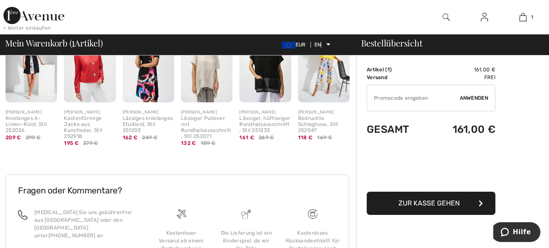
scroll to position [326, 0]
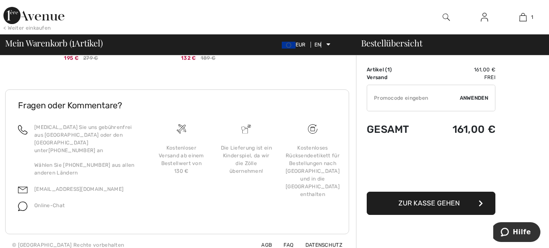
click at [430, 203] on font "Zur Kasse gehen" at bounding box center [429, 203] width 61 height 8
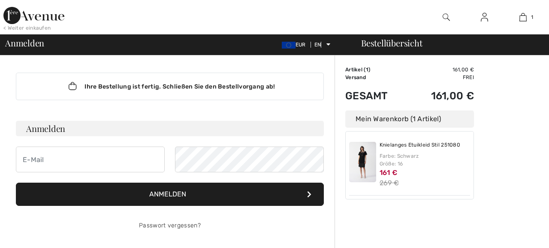
checkbox input "true"
click at [512, 231] on font "Helfen" at bounding box center [518, 232] width 25 height 8
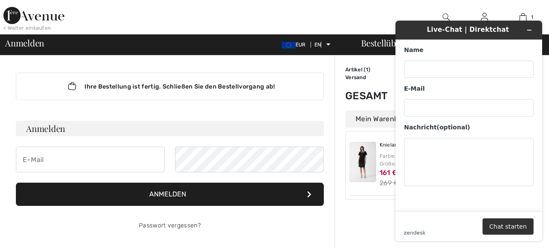
click at [30, 18] on img at bounding box center [33, 15] width 61 height 17
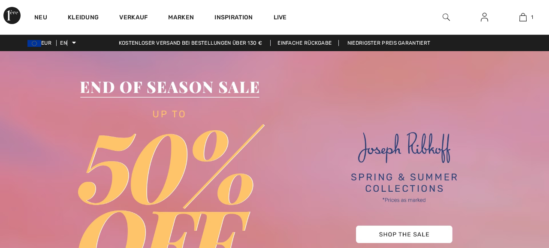
checkbox input "true"
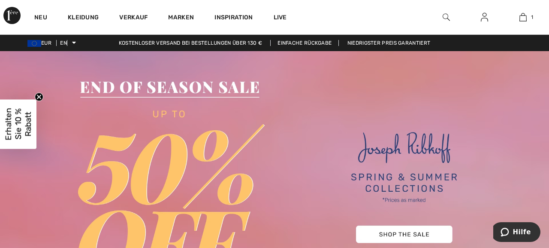
click at [48, 42] on font "EUR" at bounding box center [46, 43] width 10 height 6
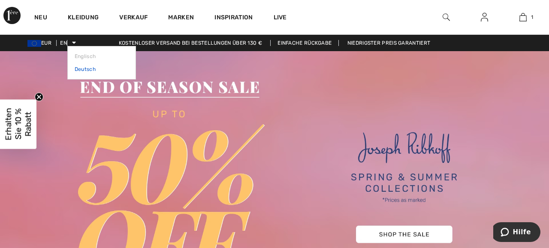
click at [83, 70] on font "Deutsch" at bounding box center [85, 69] width 21 height 6
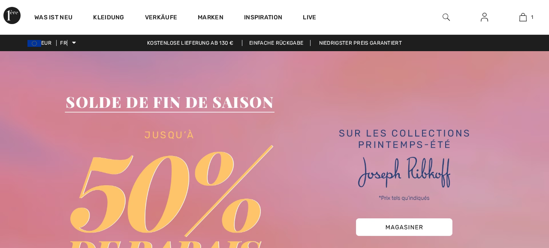
checkbox input "true"
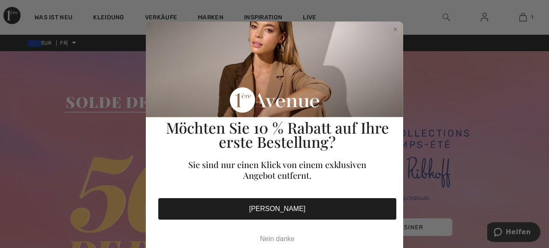
click at [282, 104] on p "POPUP-Formular" at bounding box center [277, 108] width 238 height 9
click at [396, 30] on circle "Dialog schließen" at bounding box center [396, 29] width 8 height 8
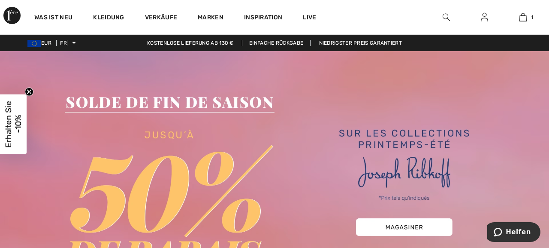
click at [12, 13] on img at bounding box center [11, 15] width 17 height 17
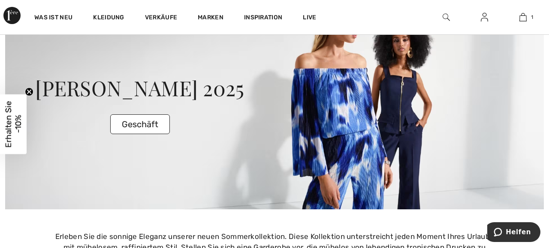
scroll to position [1584, 0]
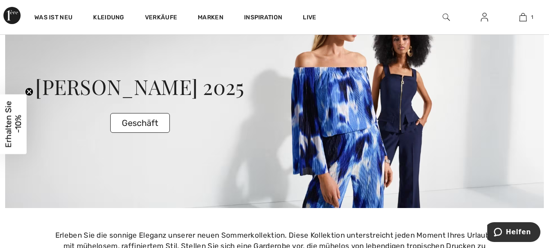
click at [138, 122] on font "Geschäft" at bounding box center [140, 123] width 36 height 10
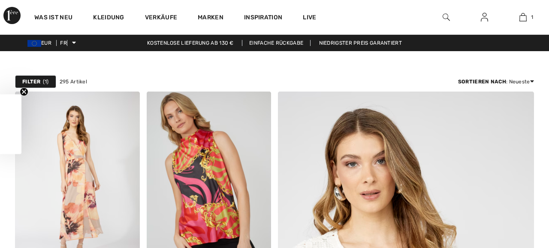
scroll to position [303, 0]
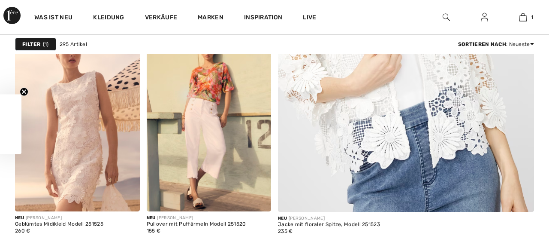
checkbox input "true"
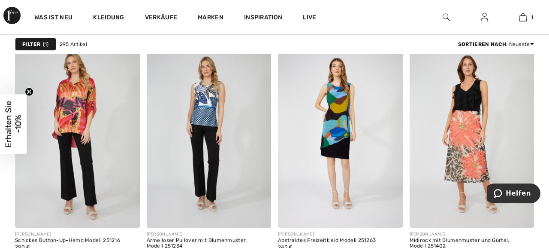
scroll to position [3851, 0]
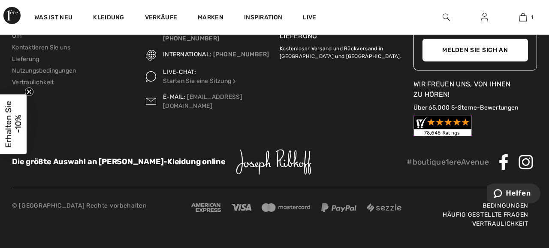
click at [487, 215] on font "Häufig gestellte Fragen" at bounding box center [486, 214] width 86 height 7
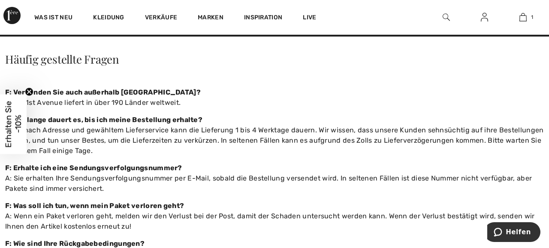
scroll to position [19, 0]
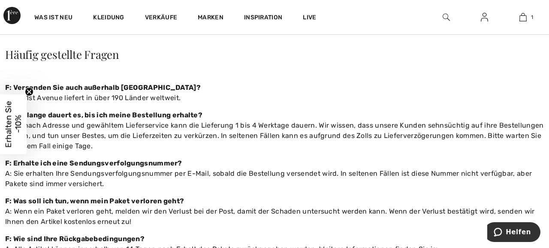
click at [32, 91] on circle "Teaser schließen" at bounding box center [29, 92] width 8 height 8
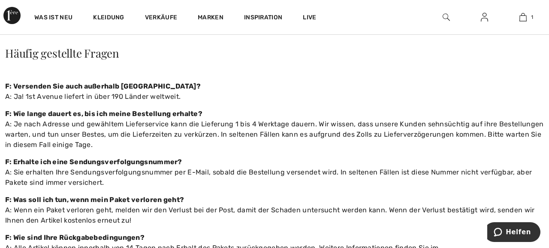
scroll to position [0, 0]
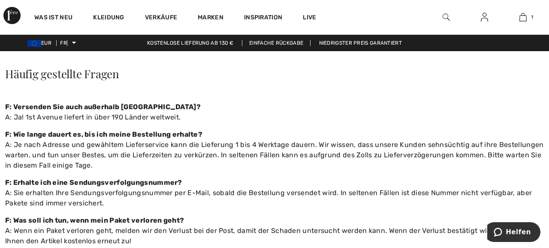
click at [13, 13] on img at bounding box center [11, 15] width 17 height 17
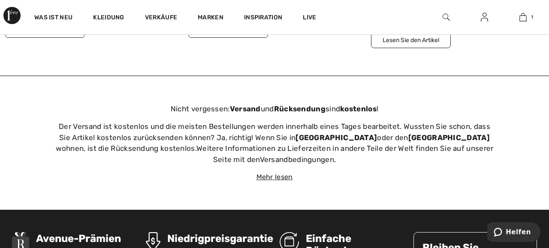
scroll to position [2697, 0]
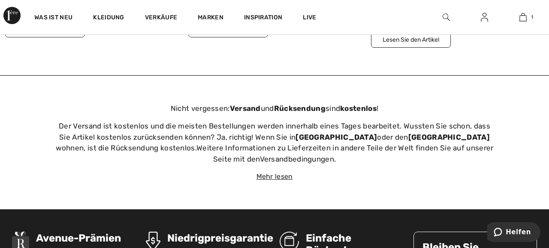
click at [281, 172] on font "Mehr lesen" at bounding box center [275, 176] width 36 height 8
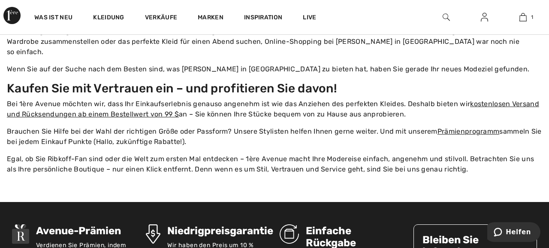
scroll to position [3053, 0]
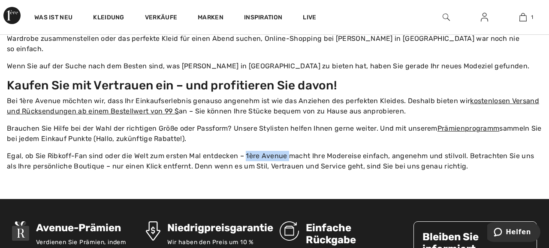
drag, startPoint x: 243, startPoint y: 124, endPoint x: 284, endPoint y: 124, distance: 40.3
click at [284, 152] on font "Egal, ob Sie Ribkoff-Fan sind oder die Welt zum ersten Mal entdecken – 1ère Ave…" at bounding box center [270, 161] width 527 height 18
copy font "[STREET_ADDRESS]"
click at [387, 123] on p "Brauchen Sie Hilfe bei der Wahl der richtigen Größe oder Passform? Unsere Styli…" at bounding box center [275, 133] width 536 height 21
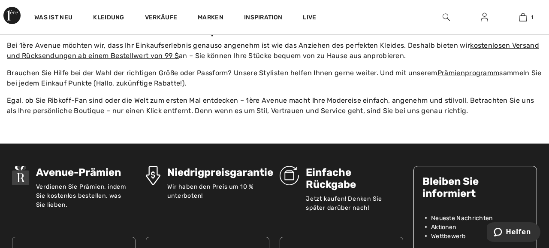
scroll to position [3109, 0]
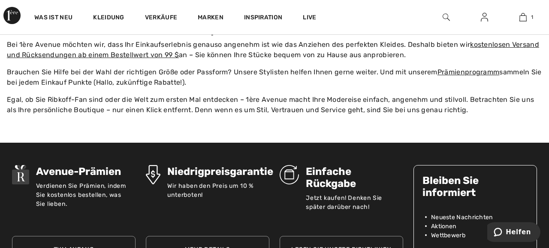
click at [329, 245] on font "Lesen Sie unsere Richtlinien" at bounding box center [341, 248] width 100 height 7
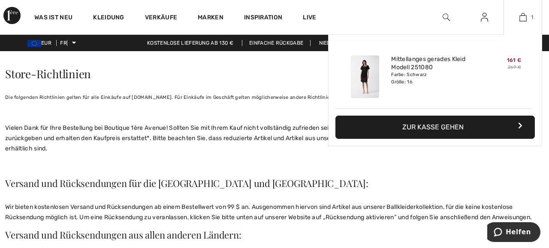
click at [524, 15] on img at bounding box center [523, 17] width 7 height 10
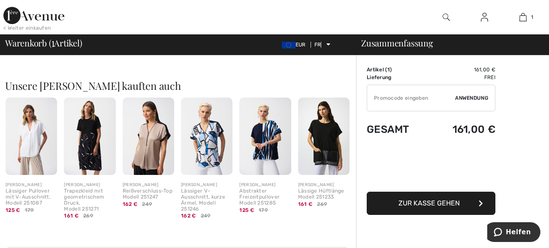
scroll to position [170, 0]
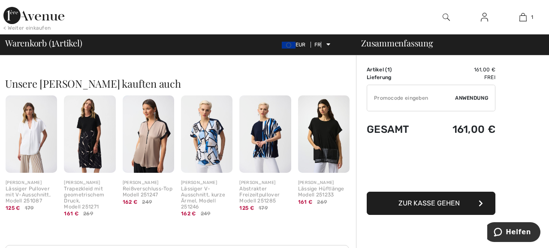
click at [87, 141] on img at bounding box center [90, 133] width 52 height 77
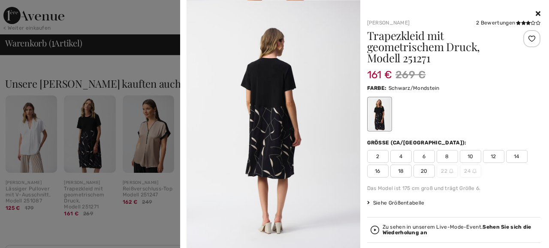
scroll to position [264, 0]
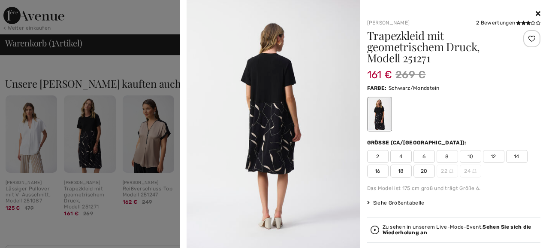
click at [538, 13] on icon at bounding box center [538, 13] width 5 height 7
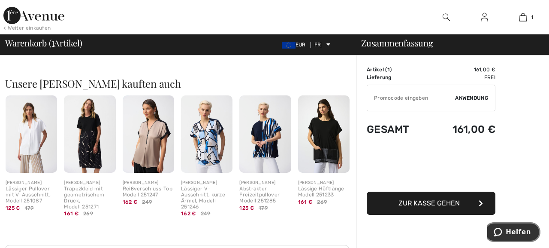
click at [515, 230] on font "Helfen" at bounding box center [518, 232] width 25 height 8
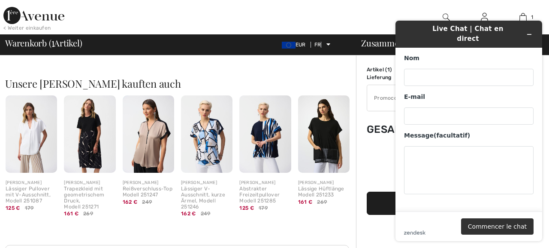
scroll to position [0, 0]
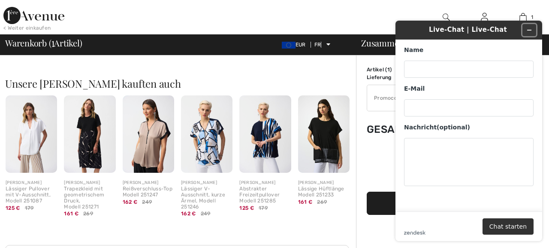
click at [530, 29] on icon "Minimieren Sie das Widget" at bounding box center [530, 30] width 6 height 6
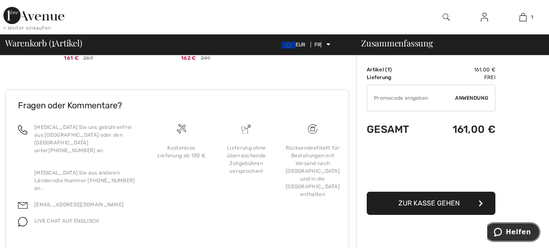
scroll to position [333, 0]
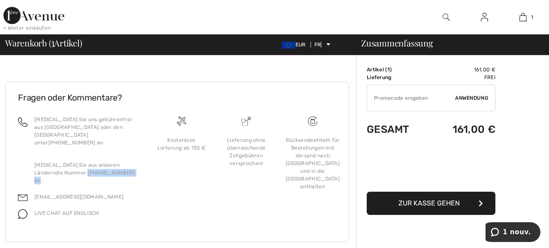
drag, startPoint x: 57, startPoint y: 165, endPoint x: 102, endPoint y: 167, distance: 44.7
click at [102, 170] on font "die Nummer +1 (514) 225-4850 an ." at bounding box center [84, 177] width 101 height 14
copy font "[PHONE_NUMBER]"
click at [224, 213] on div "Lieferung ohne überraschende Zollgebühren versprochen!" at bounding box center [246, 172] width 65 height 115
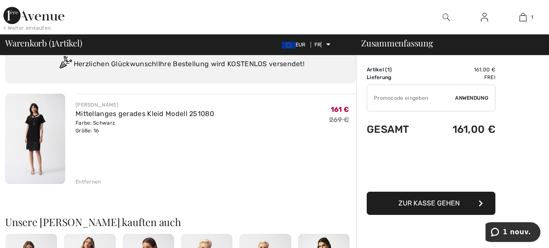
scroll to position [0, 0]
